Goal: Contribute content: Add original content to the website for others to see

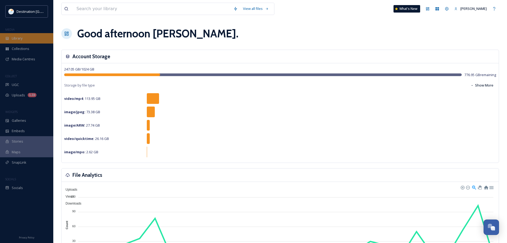
click at [31, 40] on div "Library" at bounding box center [26, 38] width 53 height 10
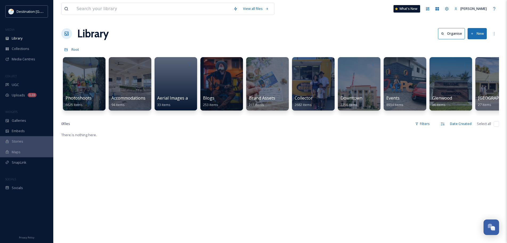
click at [474, 34] on button "New" at bounding box center [477, 33] width 19 height 11
click at [474, 45] on span "File Upload" at bounding box center [475, 45] width 18 height 5
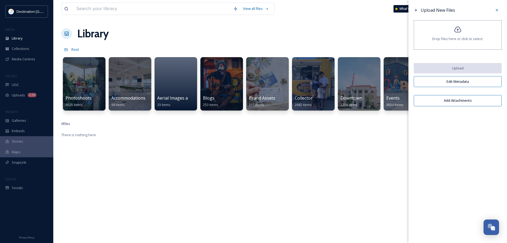
click at [470, 42] on div "Drop files here or click to select." at bounding box center [458, 34] width 88 height 29
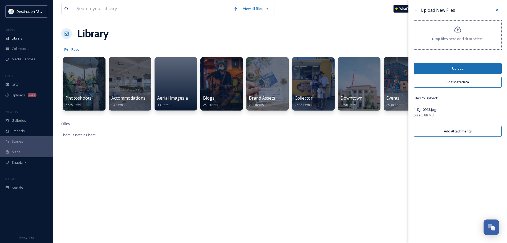
click at [470, 84] on button "Edit Metadata" at bounding box center [458, 81] width 88 height 11
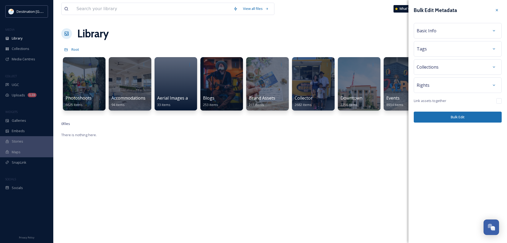
click at [459, 29] on div "Basic Info" at bounding box center [458, 31] width 82 height 10
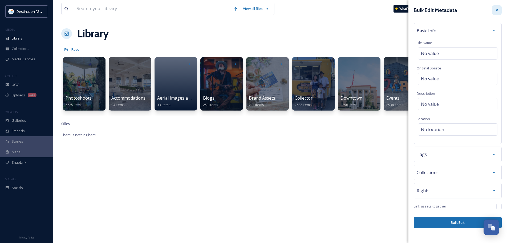
click at [498, 12] on icon at bounding box center [497, 10] width 4 height 4
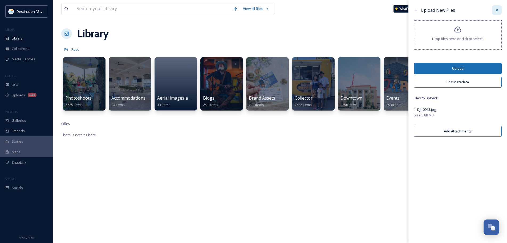
click at [499, 9] on icon at bounding box center [497, 10] width 4 height 4
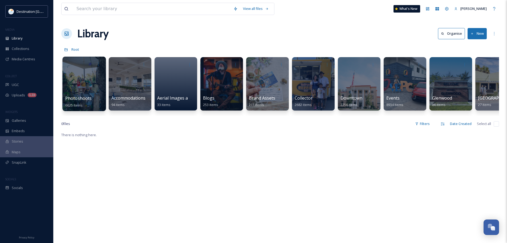
click at [100, 92] on div at bounding box center [83, 84] width 43 height 54
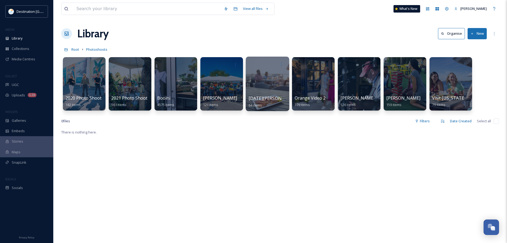
click at [265, 97] on span "[DATE][PERSON_NAME]" at bounding box center [273, 98] width 49 height 6
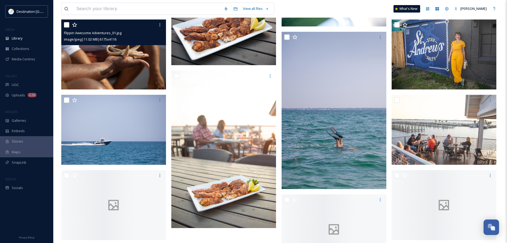
scroll to position [693, 0]
